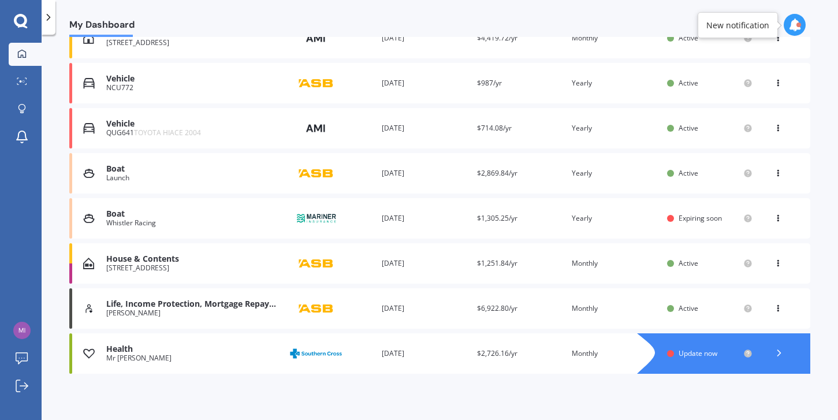
scroll to position [188, 0]
click at [691, 355] on span "Update now" at bounding box center [698, 354] width 39 height 10
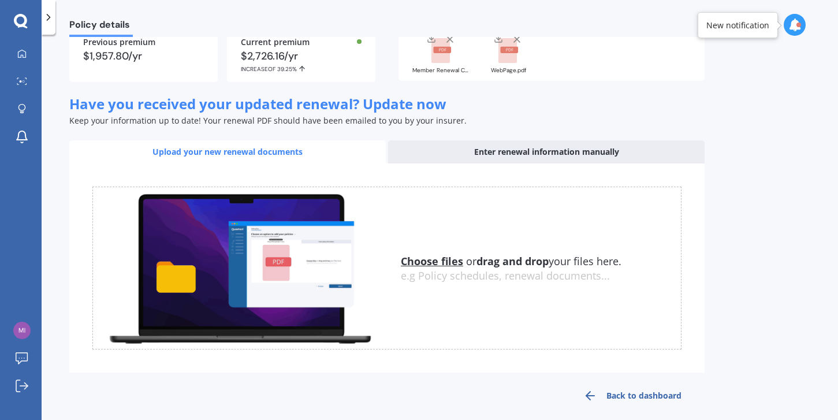
scroll to position [121, 0]
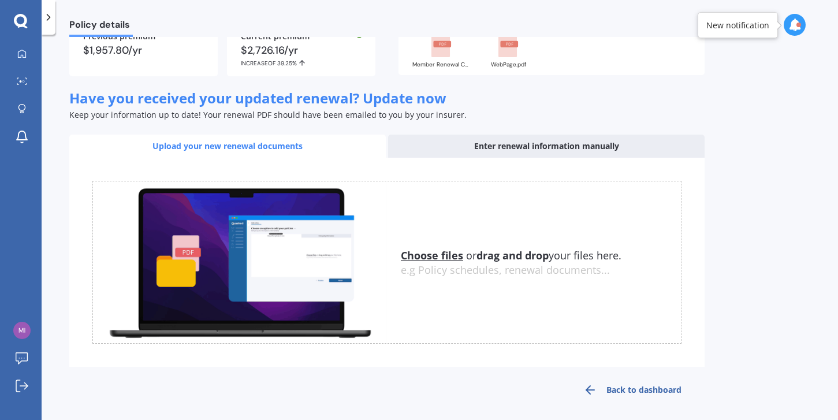
click at [481, 146] on div "Enter renewal information manually" at bounding box center [546, 146] width 317 height 23
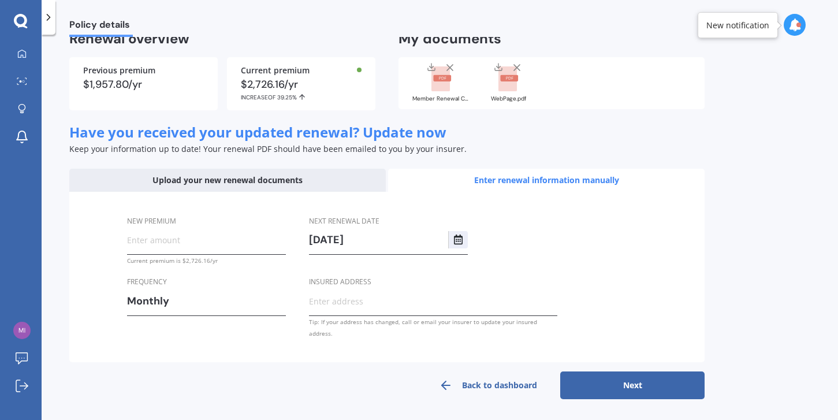
scroll to position [73, 0]
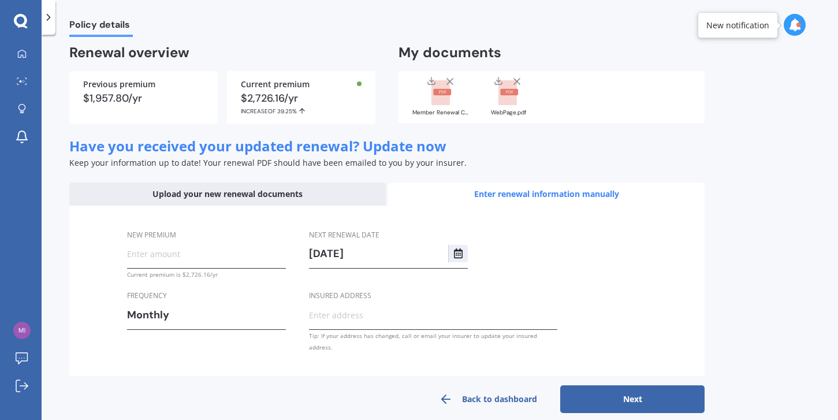
click at [155, 250] on input "New premium" at bounding box center [206, 253] width 159 height 17
paste input "$272.71"
type input "$272.71"
click at [624, 385] on button "Next" at bounding box center [632, 399] width 144 height 28
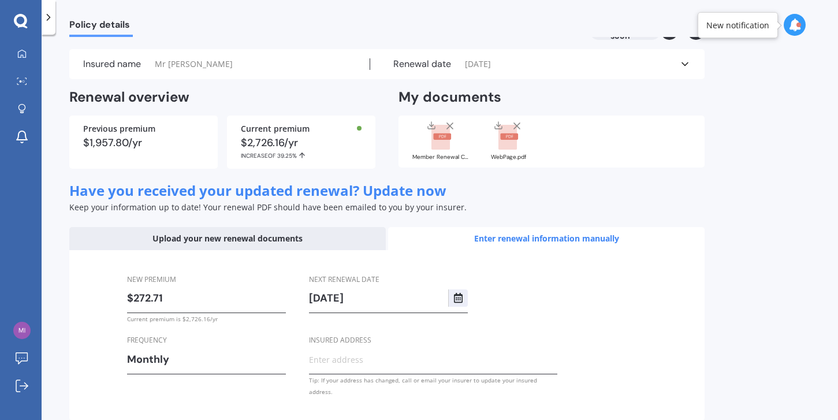
select select "01"
select select "09"
select select "2026"
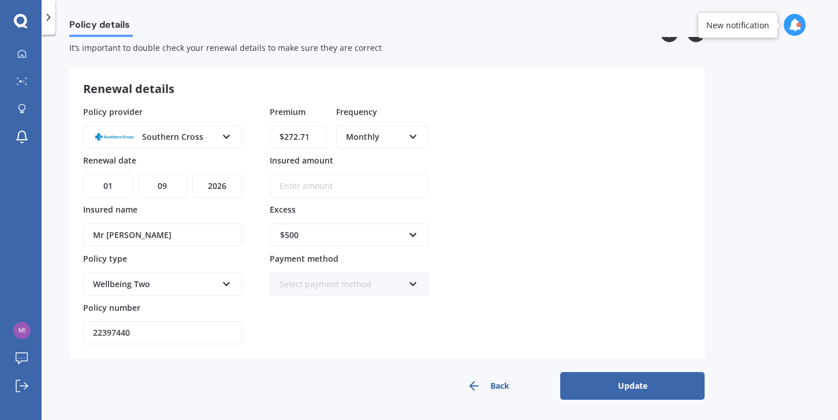
click at [414, 284] on icon at bounding box center [413, 282] width 10 height 8
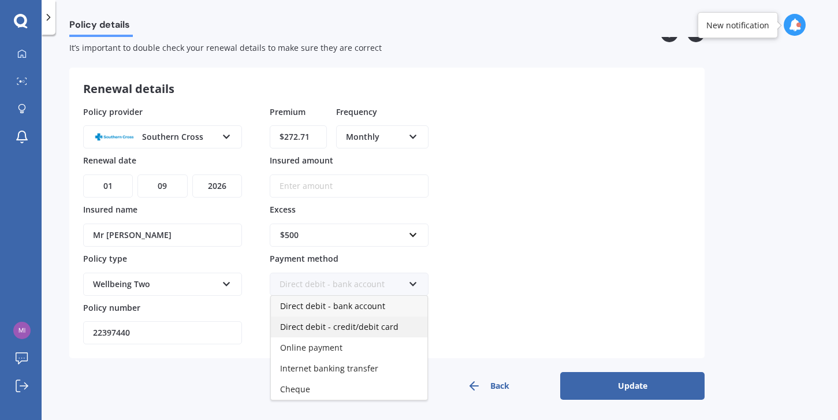
click at [374, 322] on span "Direct debit - credit/debit card" at bounding box center [339, 326] width 118 height 11
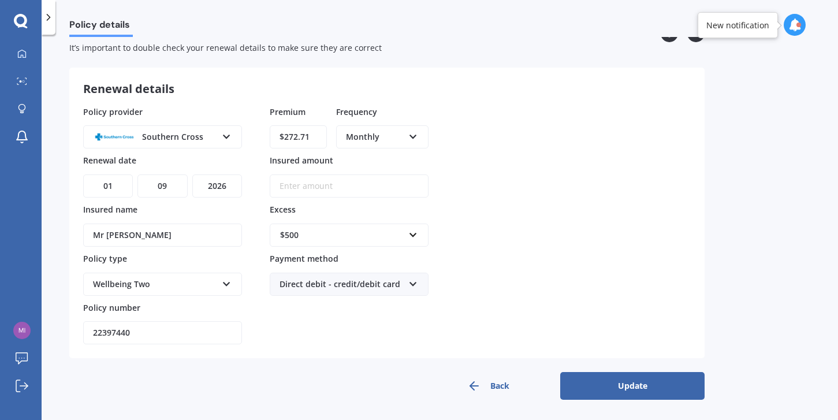
click at [637, 385] on button "Update" at bounding box center [632, 386] width 144 height 28
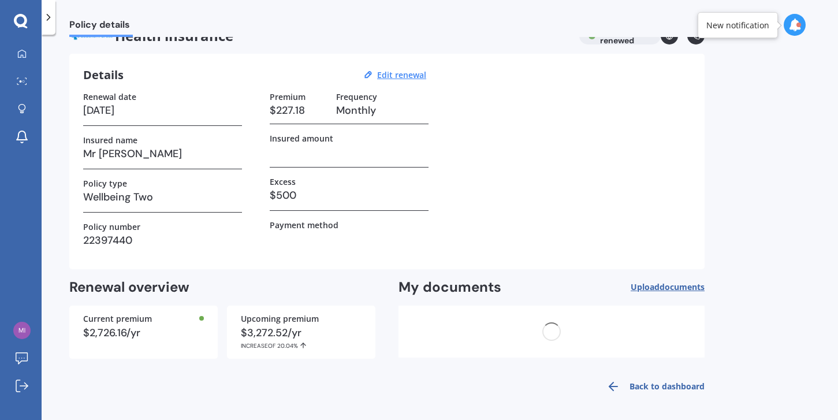
scroll to position [0, 0]
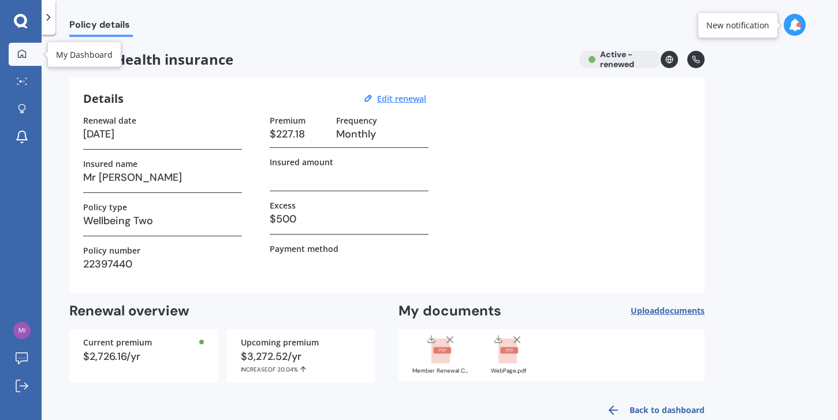
click at [24, 49] on icon at bounding box center [21, 53] width 9 height 9
